Goal: Find contact information: Find contact information

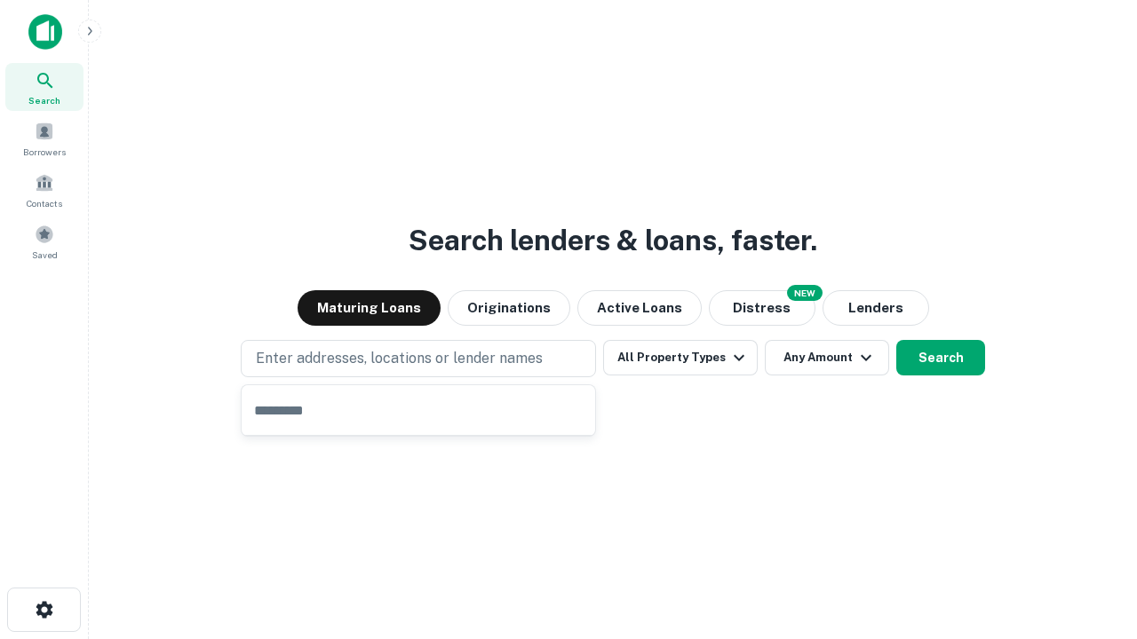
type input "**********"
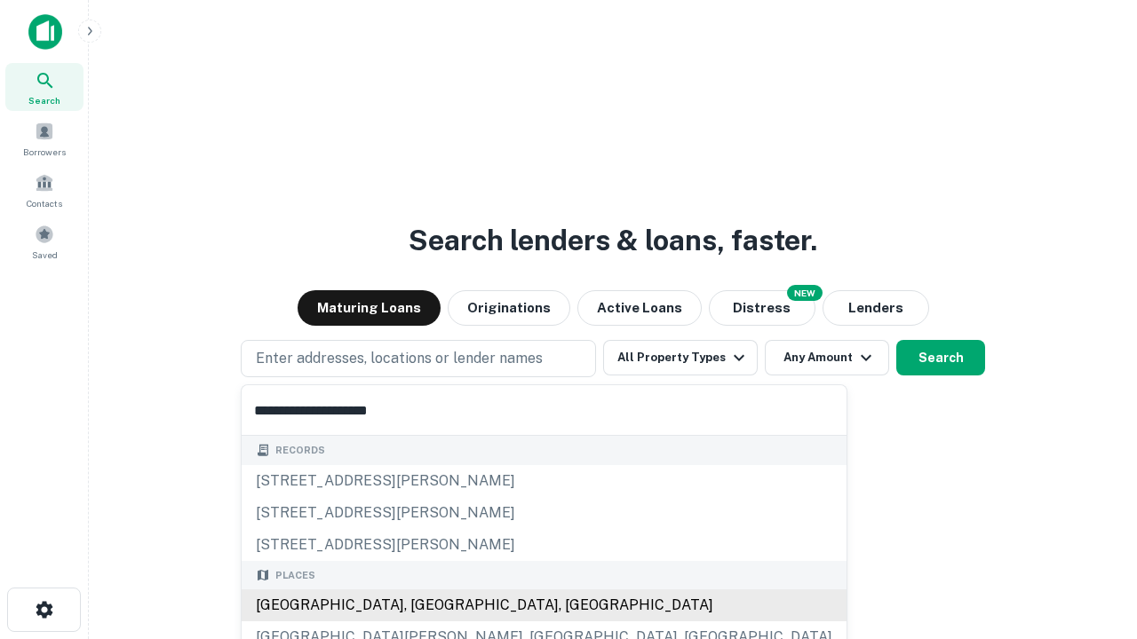
click at [424, 606] on div "Santa Monica, CA, USA" at bounding box center [544, 606] width 605 height 32
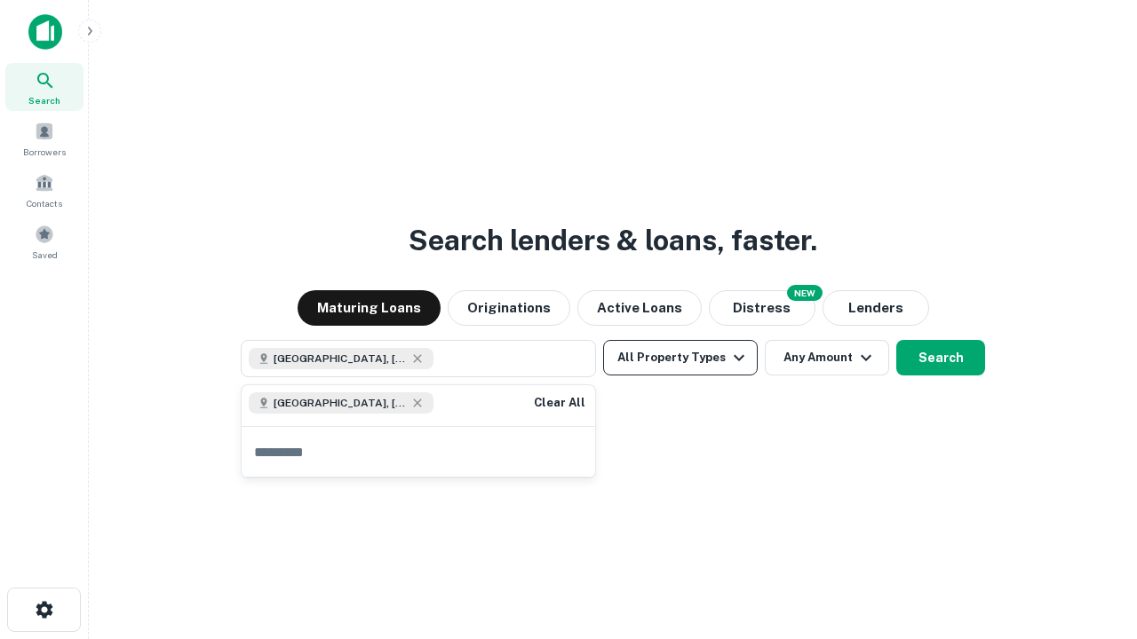
click at [680, 358] on button "All Property Types" at bounding box center [680, 358] width 155 height 36
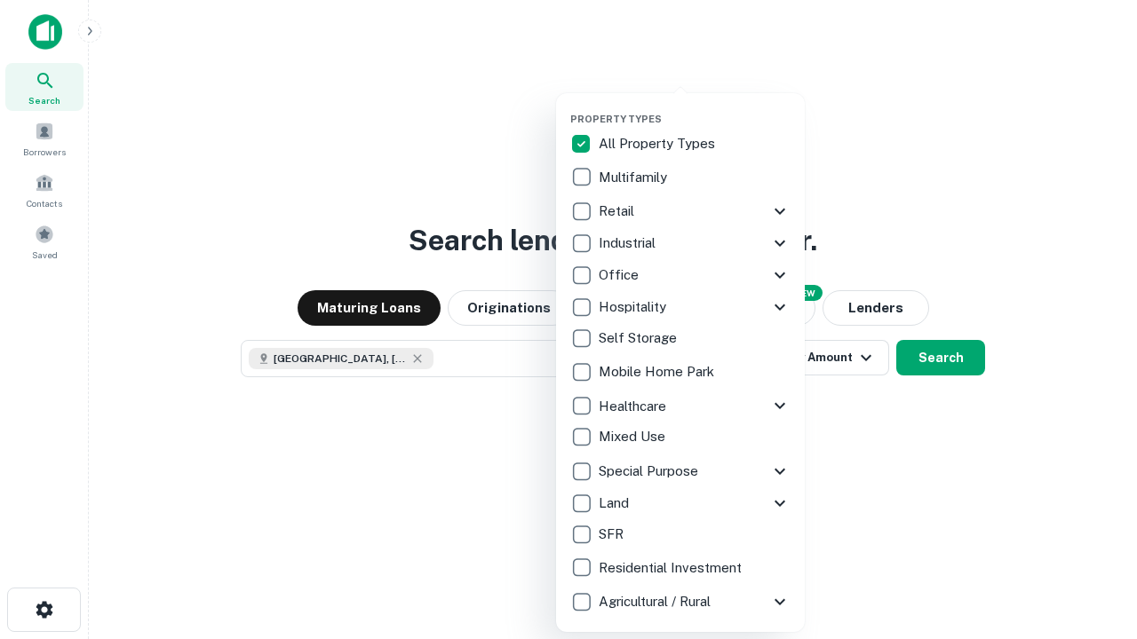
click at [694, 107] on button "button" at bounding box center [694, 107] width 249 height 1
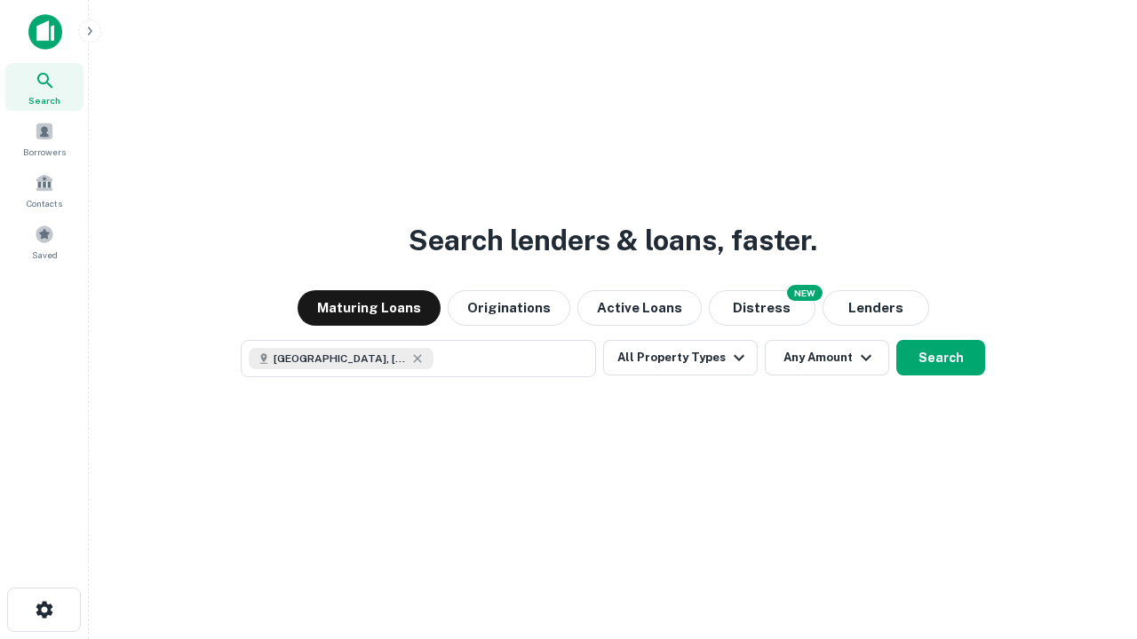
scroll to position [28, 0]
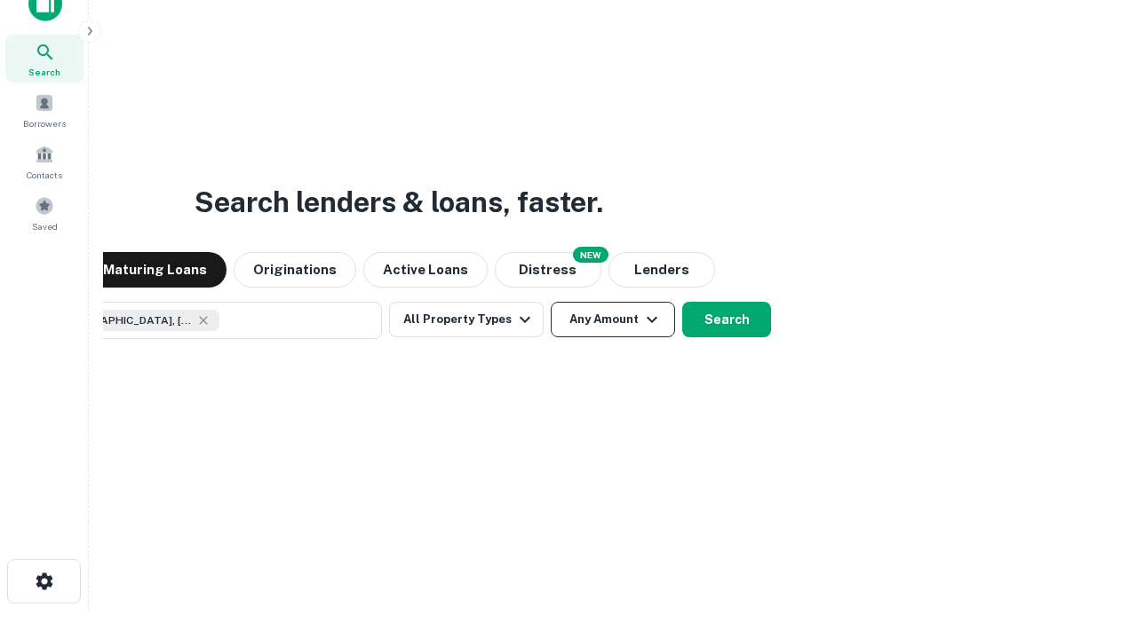
click at [551, 302] on button "Any Amount" at bounding box center [613, 320] width 124 height 36
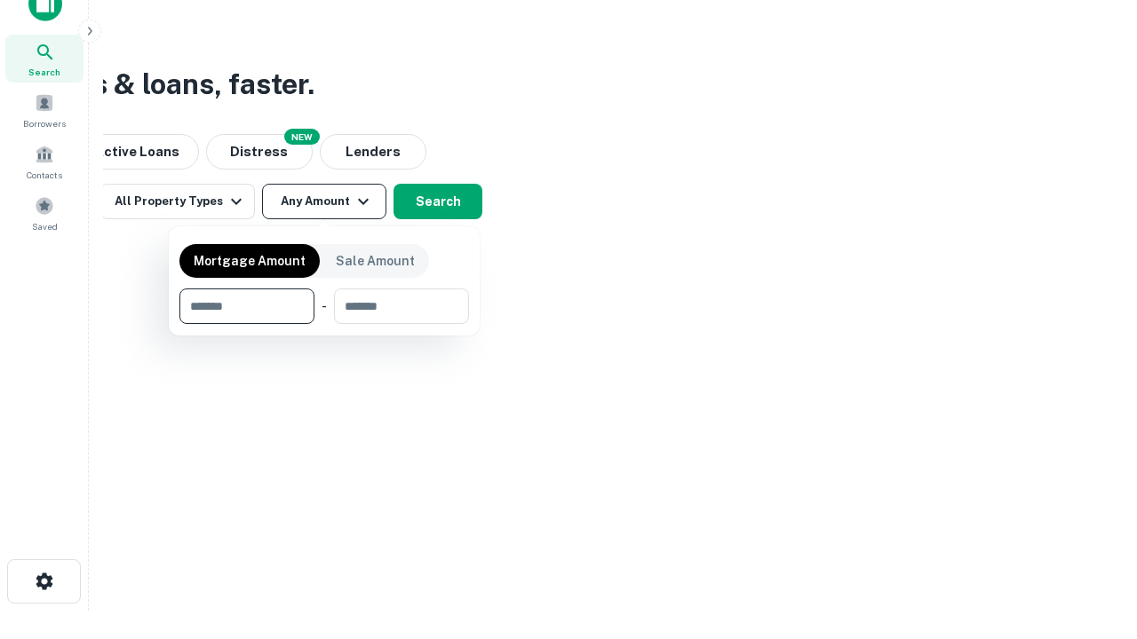
type input "*******"
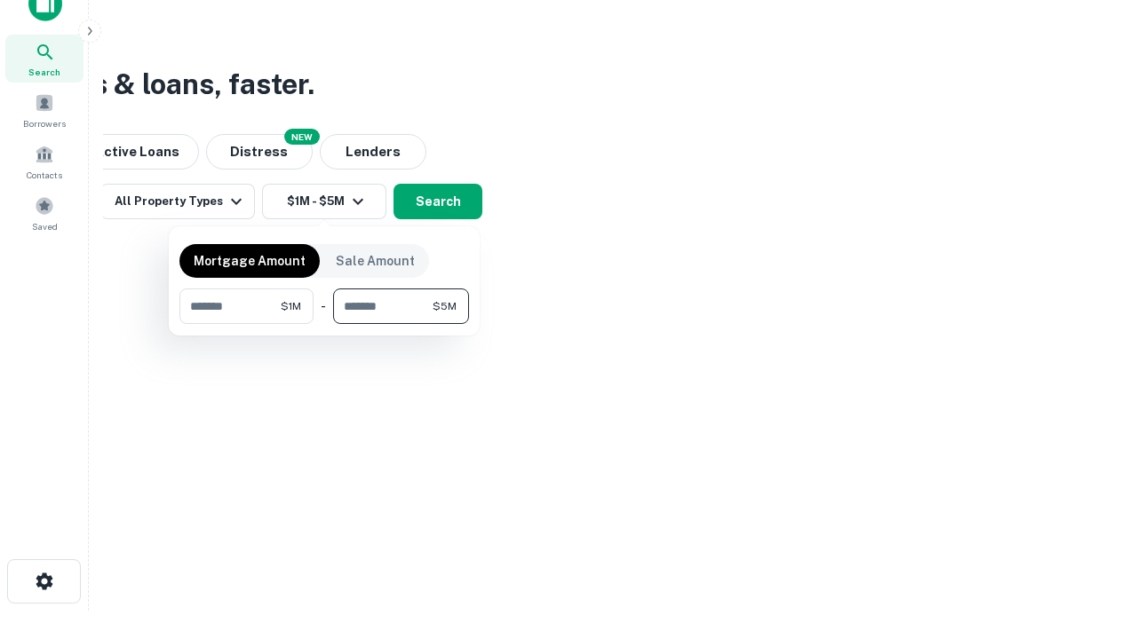
type input "*******"
click at [324, 324] on button "button" at bounding box center [323, 324] width 289 height 1
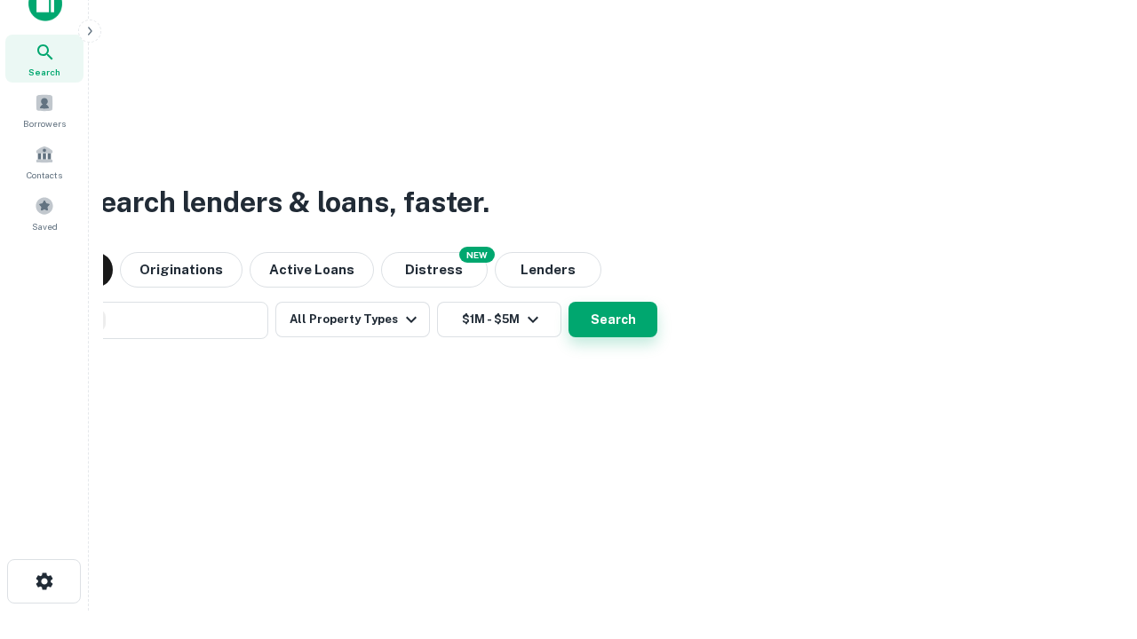
click at [568, 302] on button "Search" at bounding box center [612, 320] width 89 height 36
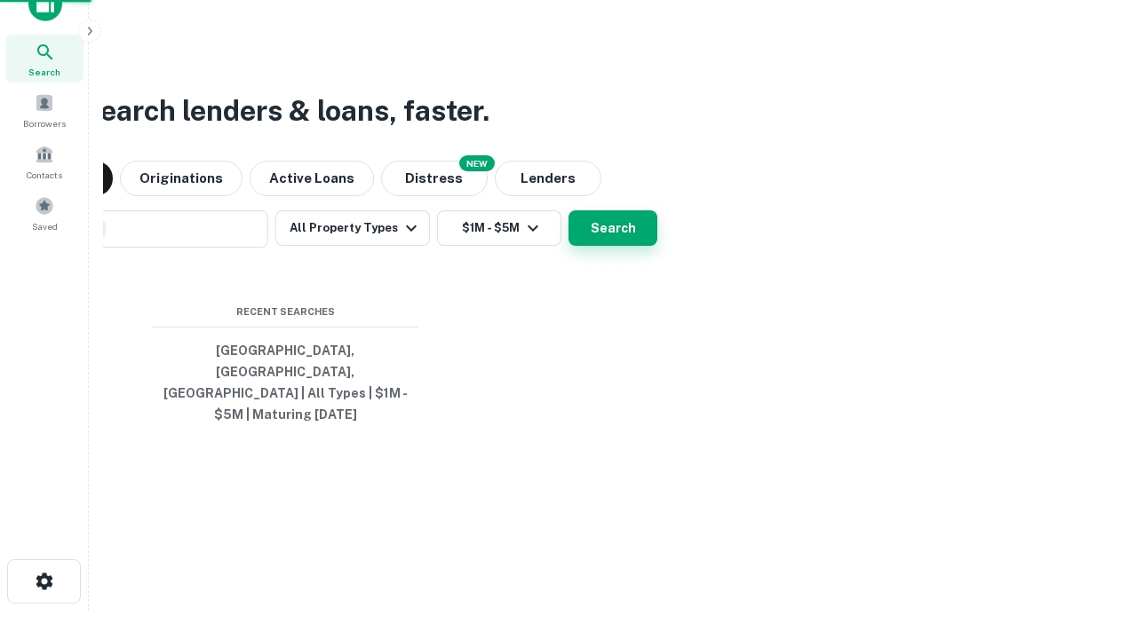
scroll to position [58, 503]
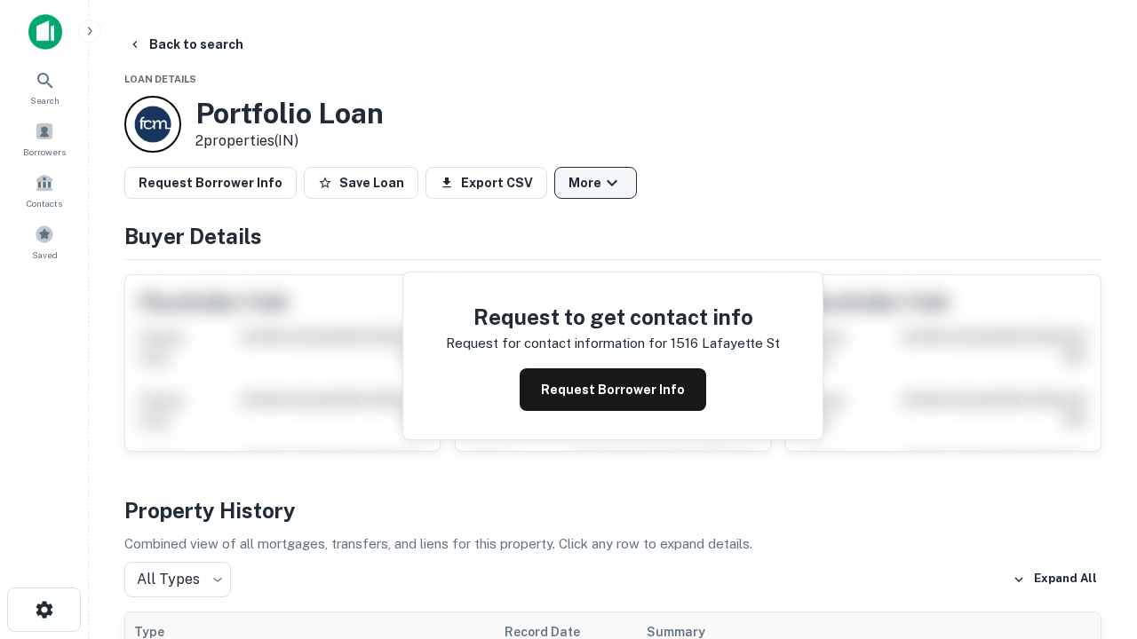
click at [595, 183] on button "More" at bounding box center [595, 183] width 83 height 32
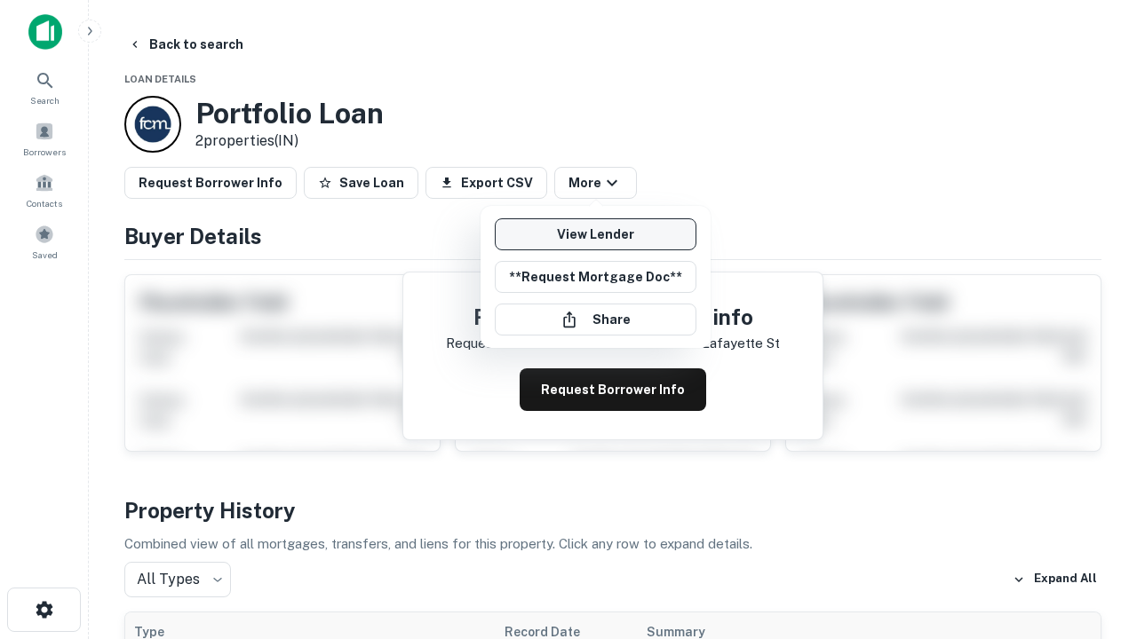
click at [595, 234] on link "View Lender" at bounding box center [596, 234] width 202 height 32
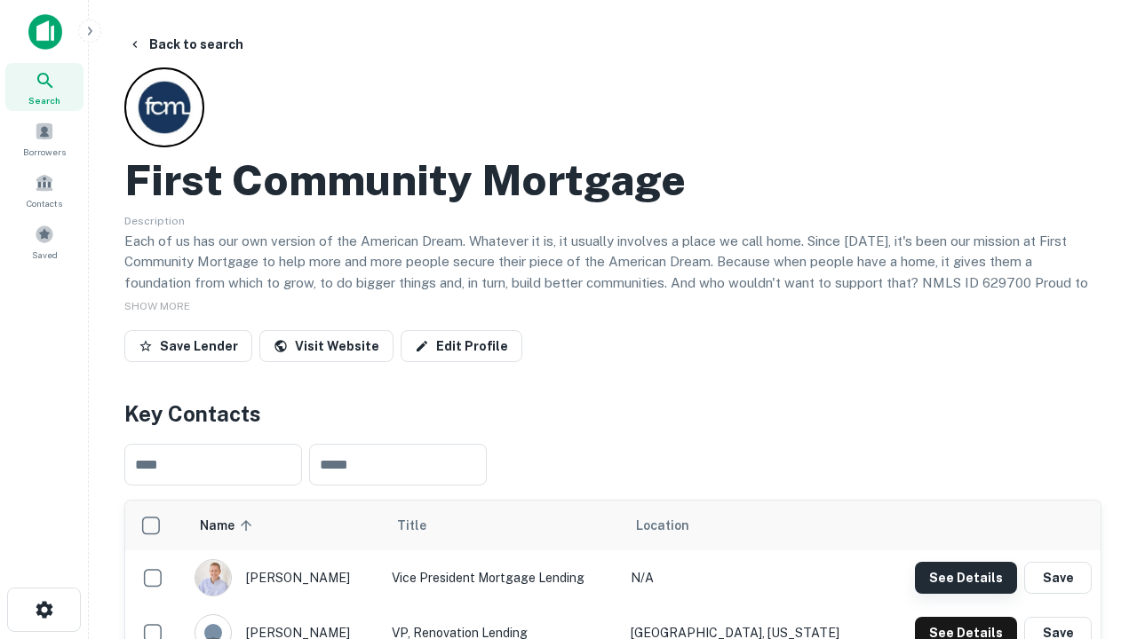
click at [965, 577] on button "See Details" at bounding box center [966, 578] width 102 height 32
click at [44, 610] on icon "button" at bounding box center [44, 609] width 21 height 21
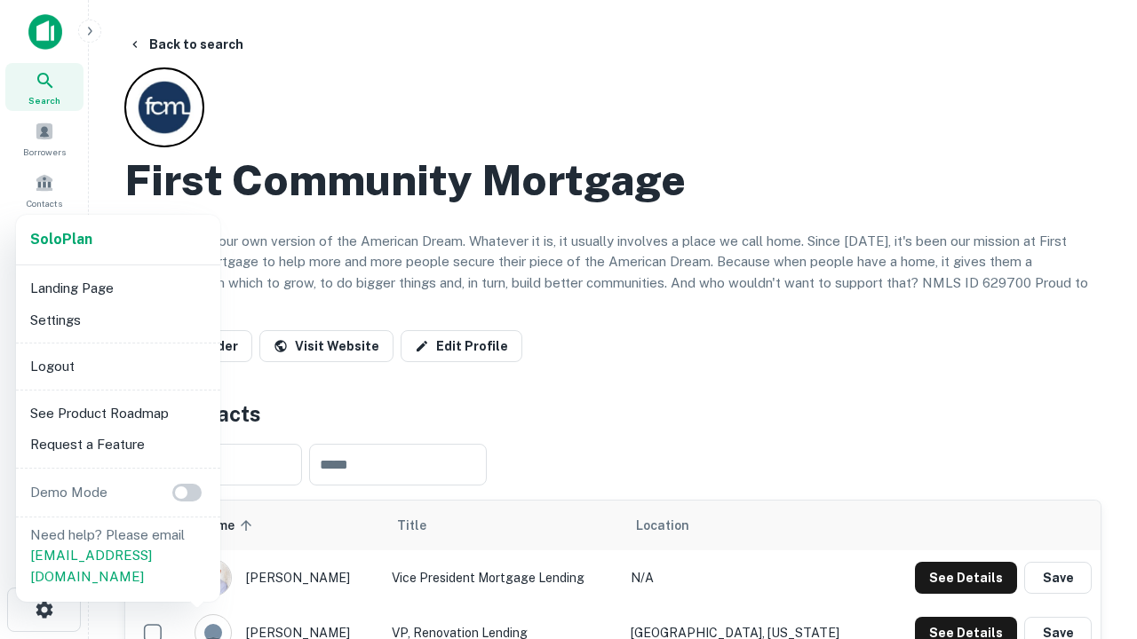
click at [117, 366] on li "Logout" at bounding box center [118, 367] width 190 height 32
